Goal: Task Accomplishment & Management: Use online tool/utility

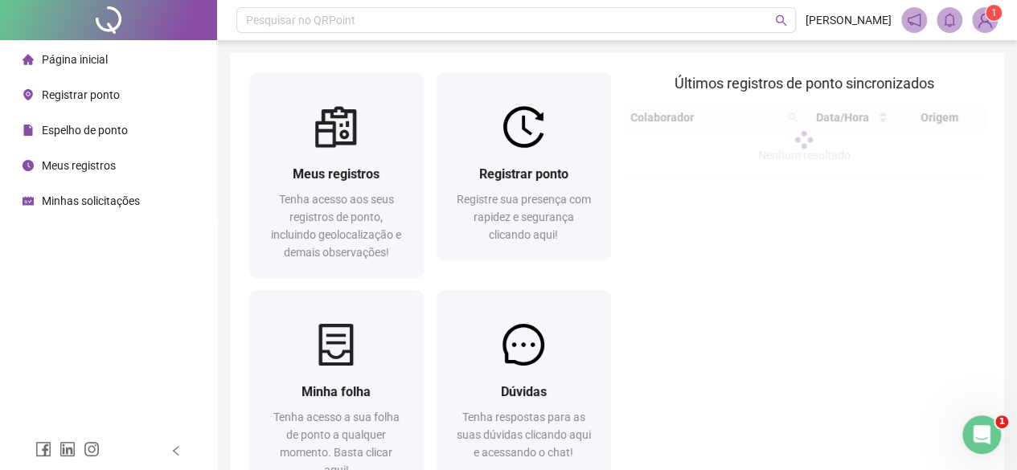
click at [530, 284] on div "Registrar ponto Registre sua presença com rapidez e segurança clicando aqui!" at bounding box center [523, 177] width 187 height 211
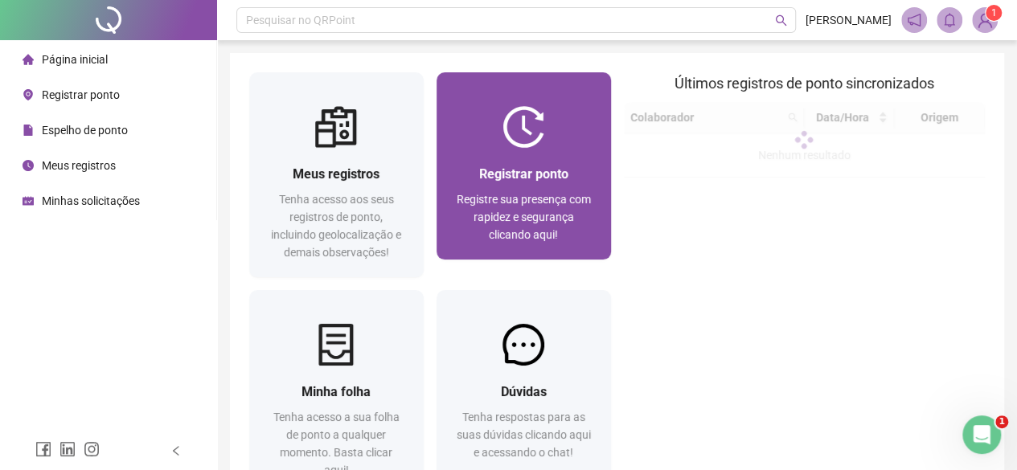
click at [530, 224] on span "Registre sua presença com rapidez e segurança clicando aqui!" at bounding box center [523, 217] width 134 height 48
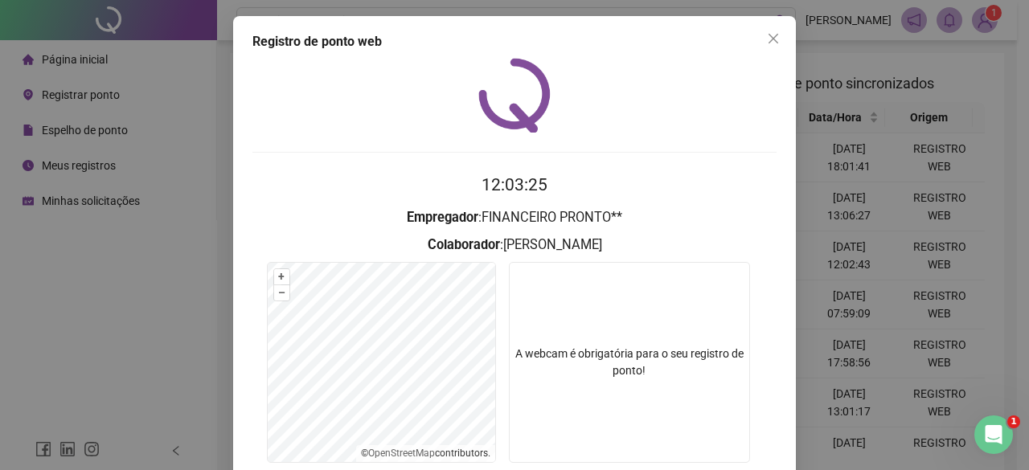
scroll to position [121, 0]
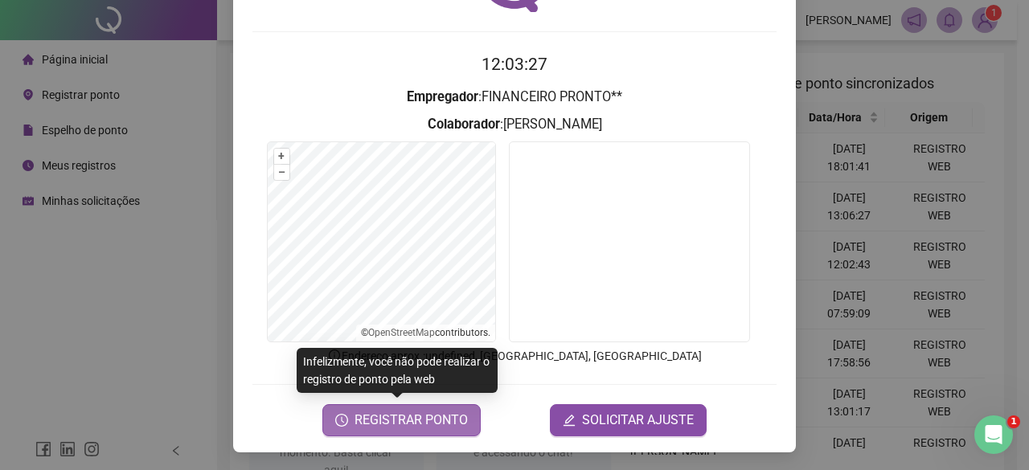
click at [431, 426] on span "REGISTRAR PONTO" at bounding box center [410, 420] width 113 height 19
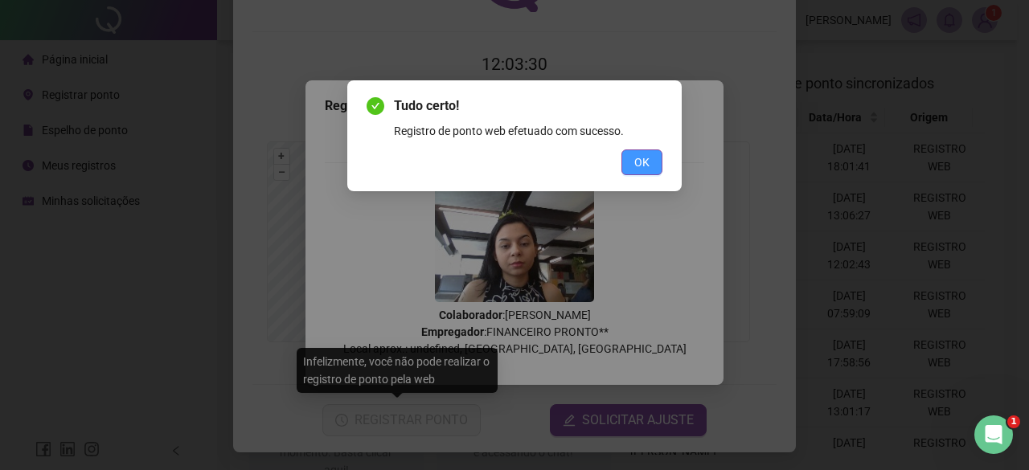
click at [644, 161] on span "OK" at bounding box center [641, 163] width 15 height 18
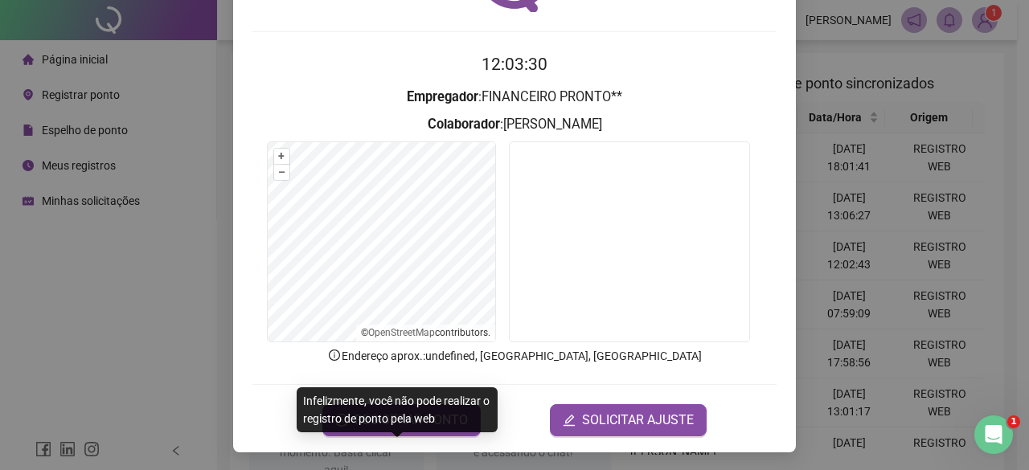
scroll to position [0, 0]
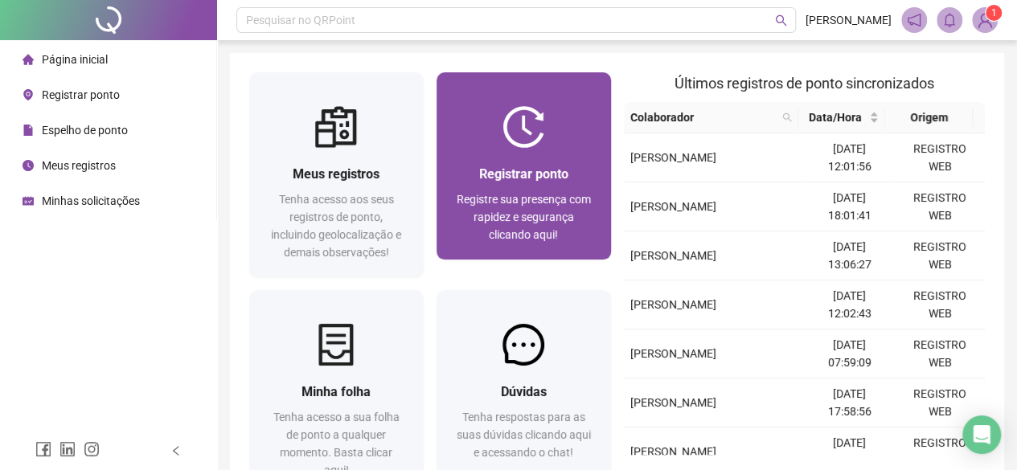
click at [490, 164] on div "Registrar ponto" at bounding box center [524, 174] width 136 height 20
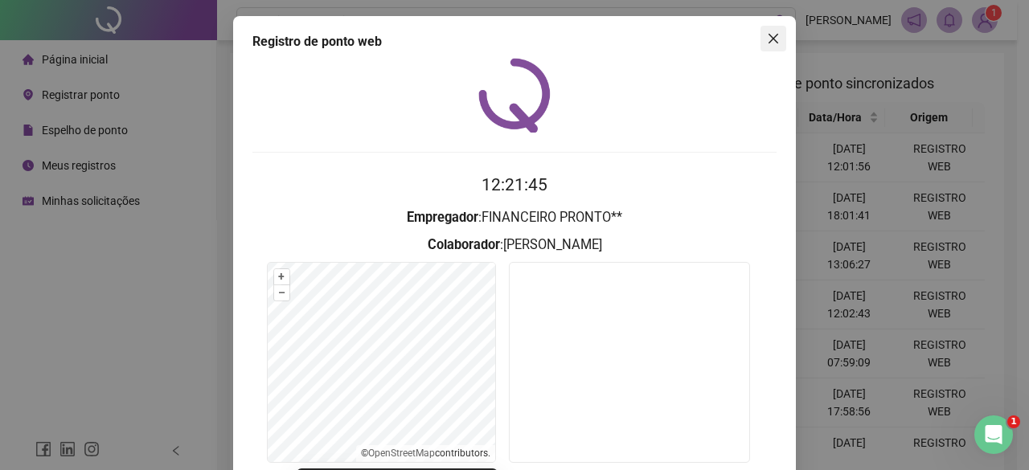
click at [766, 47] on button "Close" at bounding box center [773, 39] width 26 height 26
